Goal: Task Accomplishment & Management: Manage account settings

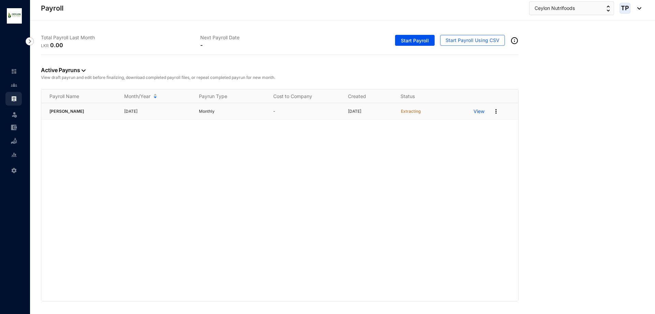
click at [479, 112] on p "View" at bounding box center [479, 111] width 11 height 7
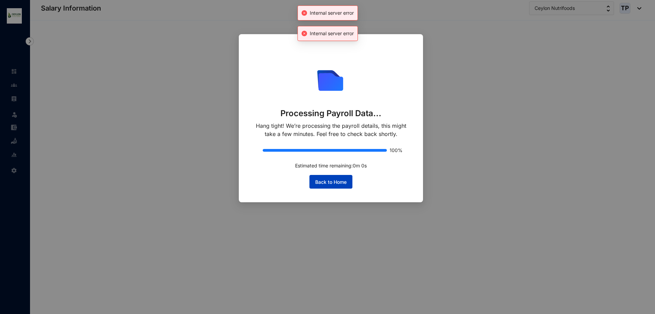
click at [343, 183] on span "Back to Home" at bounding box center [330, 182] width 31 height 7
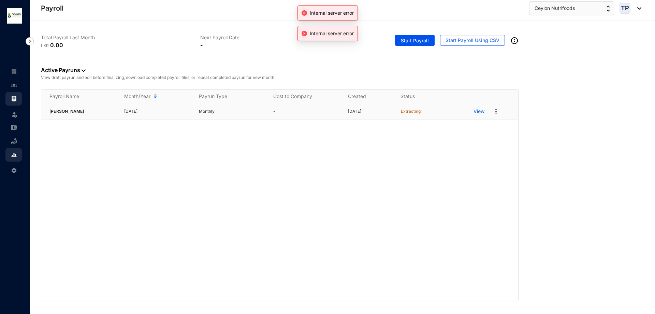
click at [497, 113] on img at bounding box center [496, 111] width 7 height 7
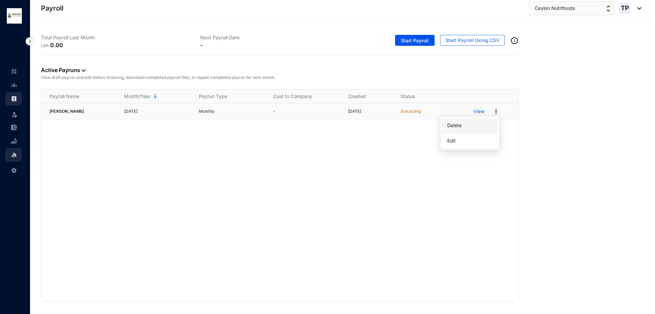
click at [479, 126] on p "Delete" at bounding box center [470, 125] width 48 height 12
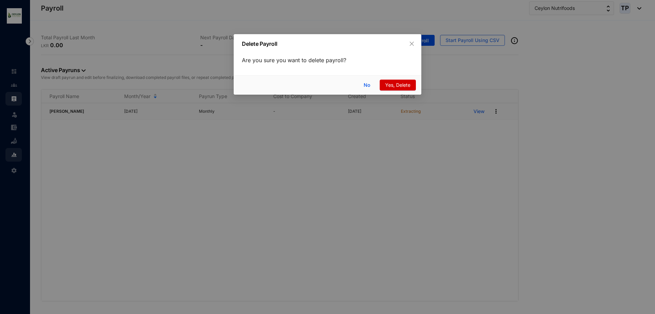
click at [397, 84] on span "Yes, Delete" at bounding box center [397, 85] width 25 height 8
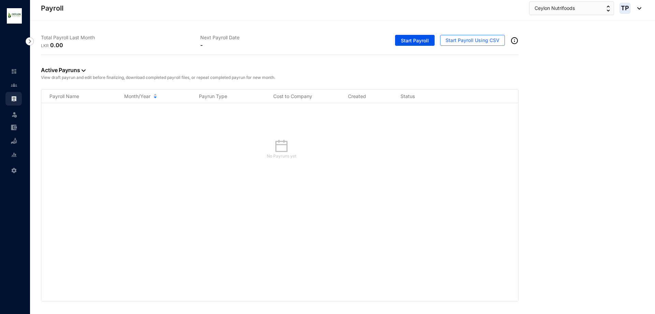
click at [10, 167] on div "Settings" at bounding box center [13, 168] width 16 height 15
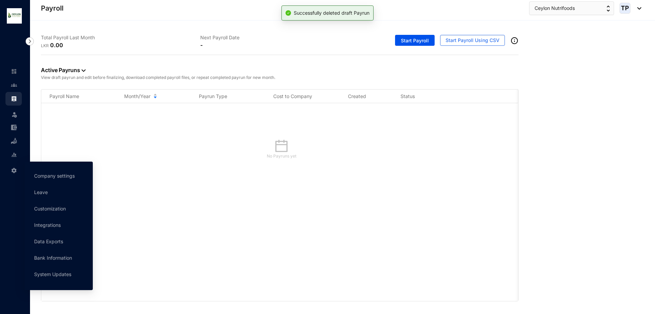
click at [8, 170] on div "Settings" at bounding box center [13, 168] width 16 height 15
click at [54, 255] on link "Bank Information" at bounding box center [53, 258] width 38 height 6
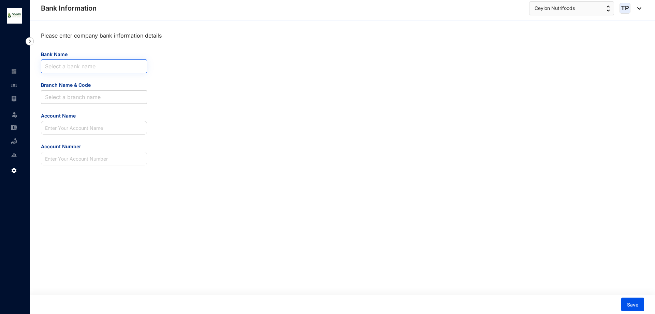
click at [73, 68] on input "Bank Name" at bounding box center [94, 66] width 98 height 13
click at [80, 71] on input "Bank Name" at bounding box center [94, 66] width 98 height 13
type input "comm"
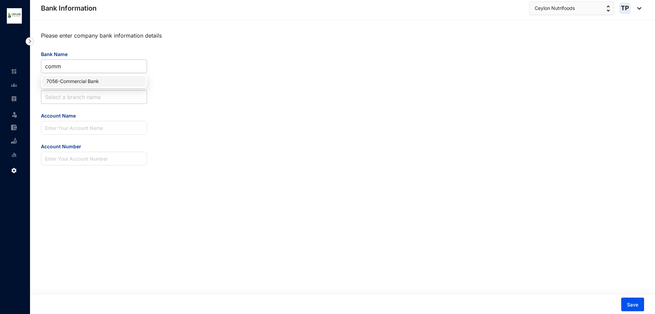
click at [84, 81] on div "7056 - Commercial Bank" at bounding box center [93, 81] width 95 height 8
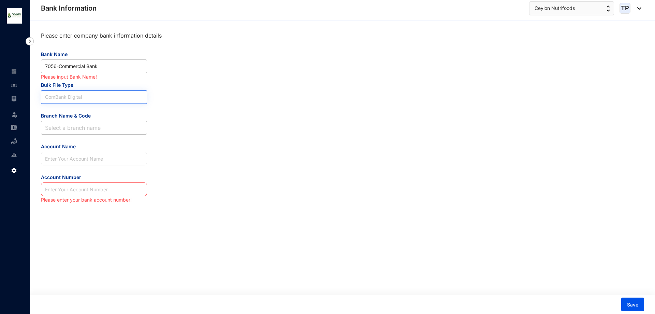
click at [86, 92] on span "ComBank Digital" at bounding box center [94, 96] width 98 height 13
click at [109, 106] on body "Bank Information Leave Settings Bank Information Ceylon Nutrifoods TP Please en…" at bounding box center [327, 157] width 655 height 314
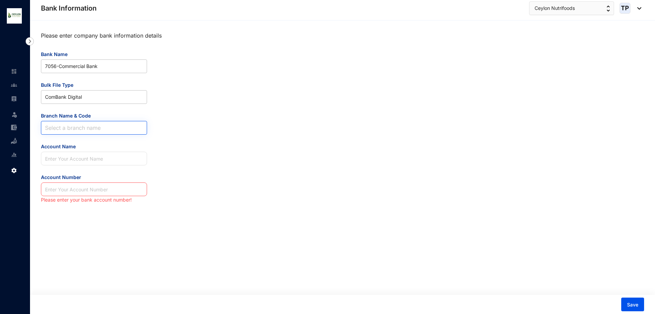
click at [108, 126] on input "Branch Name & Code" at bounding box center [94, 127] width 98 height 13
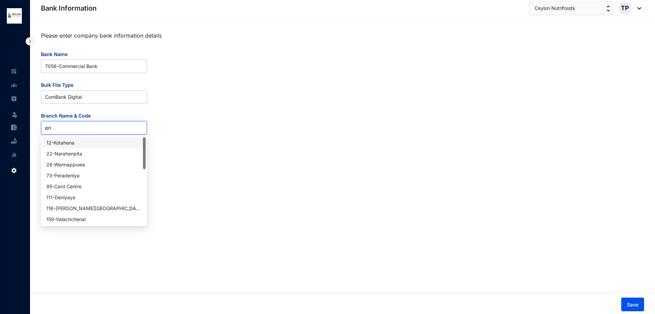
type input "end"
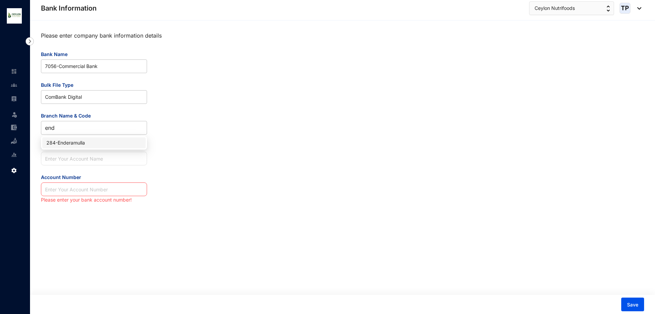
click at [109, 143] on div "284 - Enderamulla" at bounding box center [93, 143] width 95 height 8
click at [110, 162] on input "Account Name" at bounding box center [94, 159] width 106 height 14
click at [110, 192] on input "Account Number" at bounding box center [94, 189] width 106 height 14
drag, startPoint x: 125, startPoint y: 157, endPoint x: 35, endPoint y: 157, distance: 89.8
click at [35, 157] on div "Please enter company bank information details Bank Name 7056 - Commercial Bank …" at bounding box center [342, 166] width 625 height 293
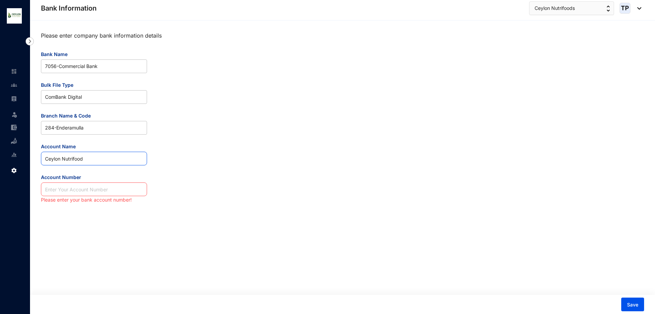
paste input "EYLON NUTRIFOODS (PRIVATE) LIMITE"
type input "CEYLON NUTRIFOODS (PRIVATE) LIMITE"
click at [82, 193] on input "Account Number" at bounding box center [94, 189] width 106 height 14
paste input "1000876022"
type input "1000876022"
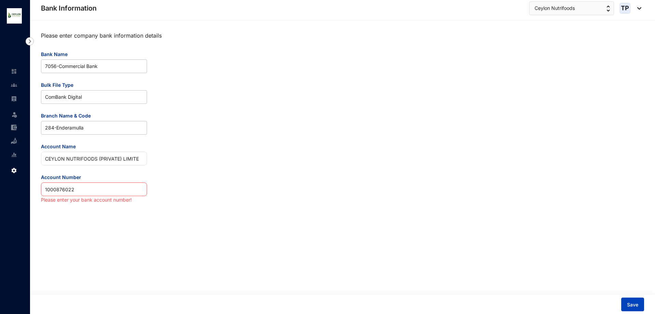
click at [631, 305] on span "Save" at bounding box center [632, 304] width 11 height 7
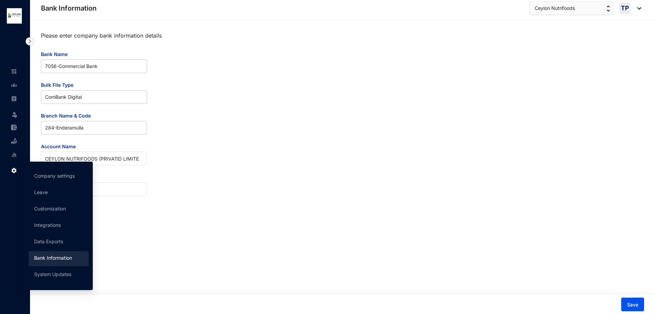
click at [11, 168] on img at bounding box center [14, 170] width 6 height 6
click at [51, 211] on link "Customization" at bounding box center [50, 209] width 32 height 6
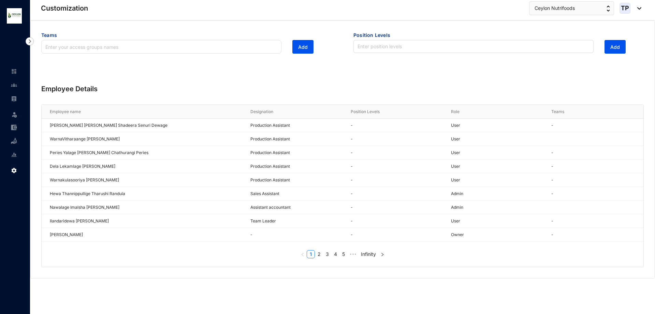
click at [4, 102] on ul "Leave Settings" at bounding box center [15, 121] width 30 height 112
click at [11, 98] on img at bounding box center [14, 99] width 6 height 6
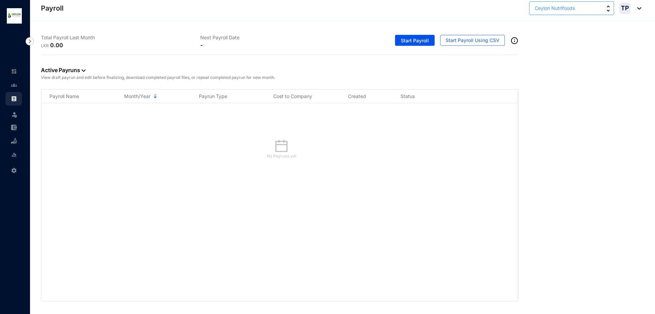
click at [595, 9] on button "Ceylon Nutrifoods" at bounding box center [571, 8] width 85 height 14
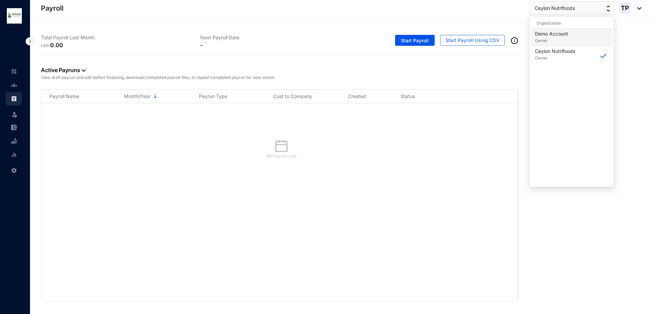
click at [592, 33] on div "Demo Account Owner" at bounding box center [571, 37] width 73 height 14
